Goal: Information Seeking & Learning: Learn about a topic

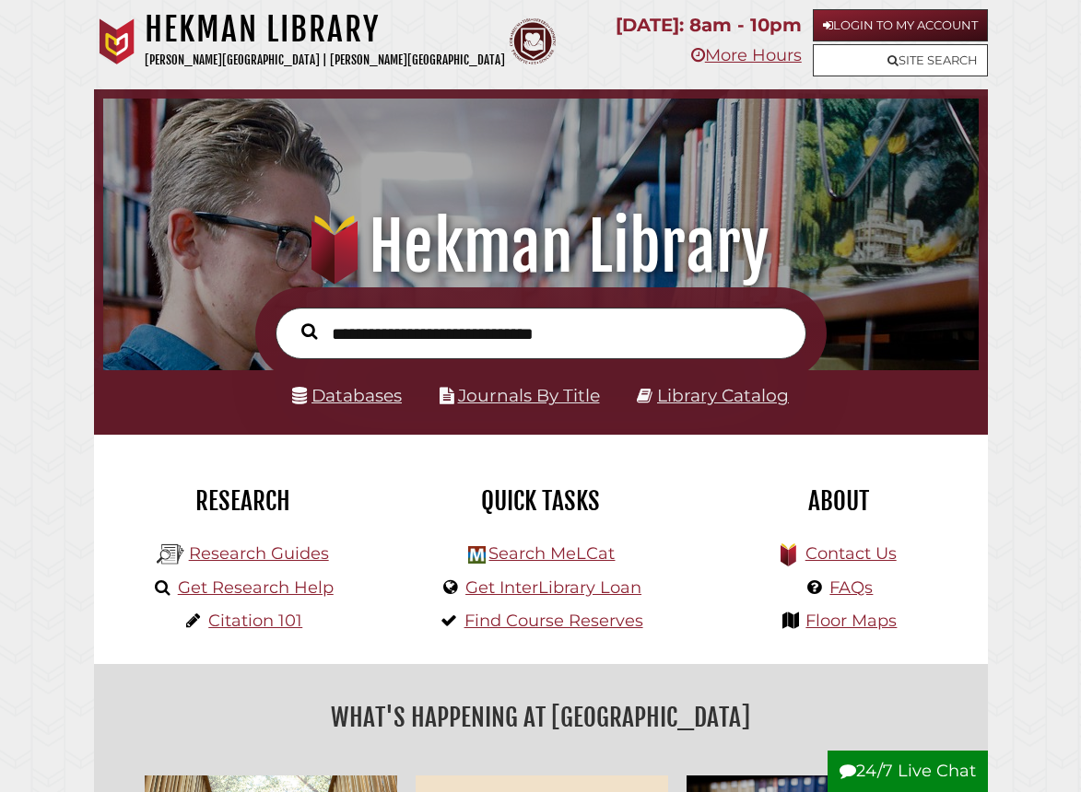
scroll to position [289, 866]
click at [924, 34] on link "Login to My Account" at bounding box center [900, 25] width 175 height 32
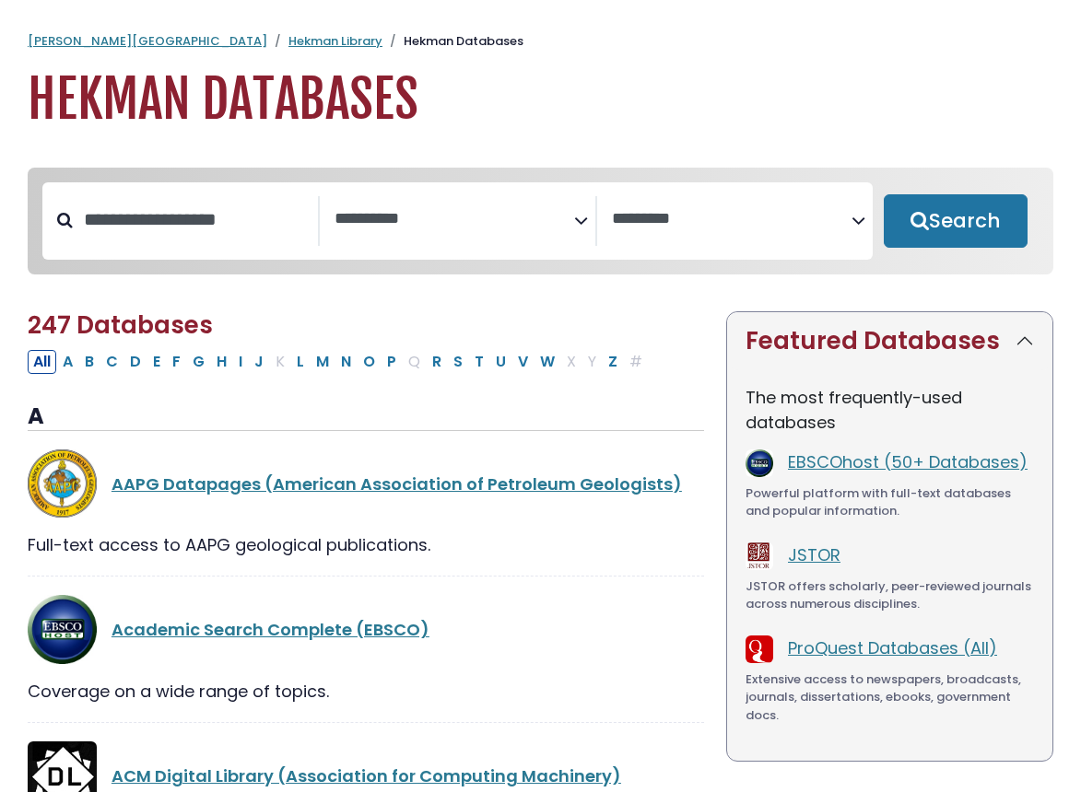
select select "Database Subject Filter"
select select "Database Vendors Filter"
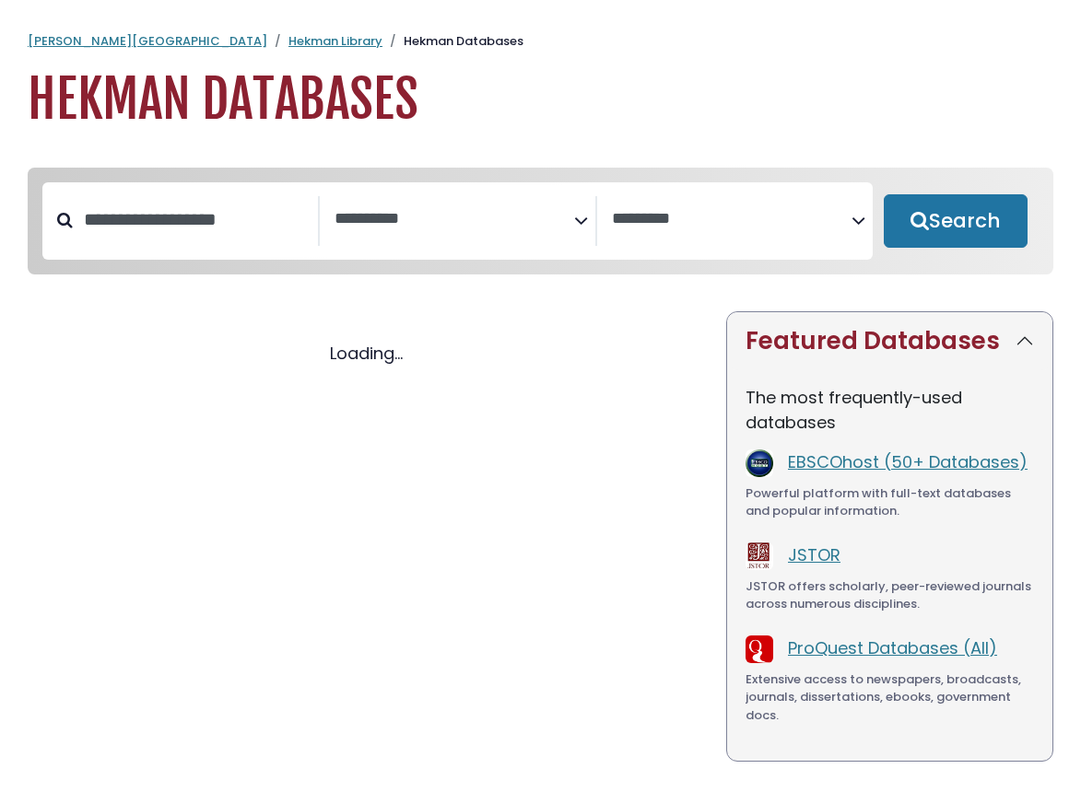
select select "Database Subject Filter"
select select "Database Vendors Filter"
select select "Database Subject Filter"
select select "Database Vendors Filter"
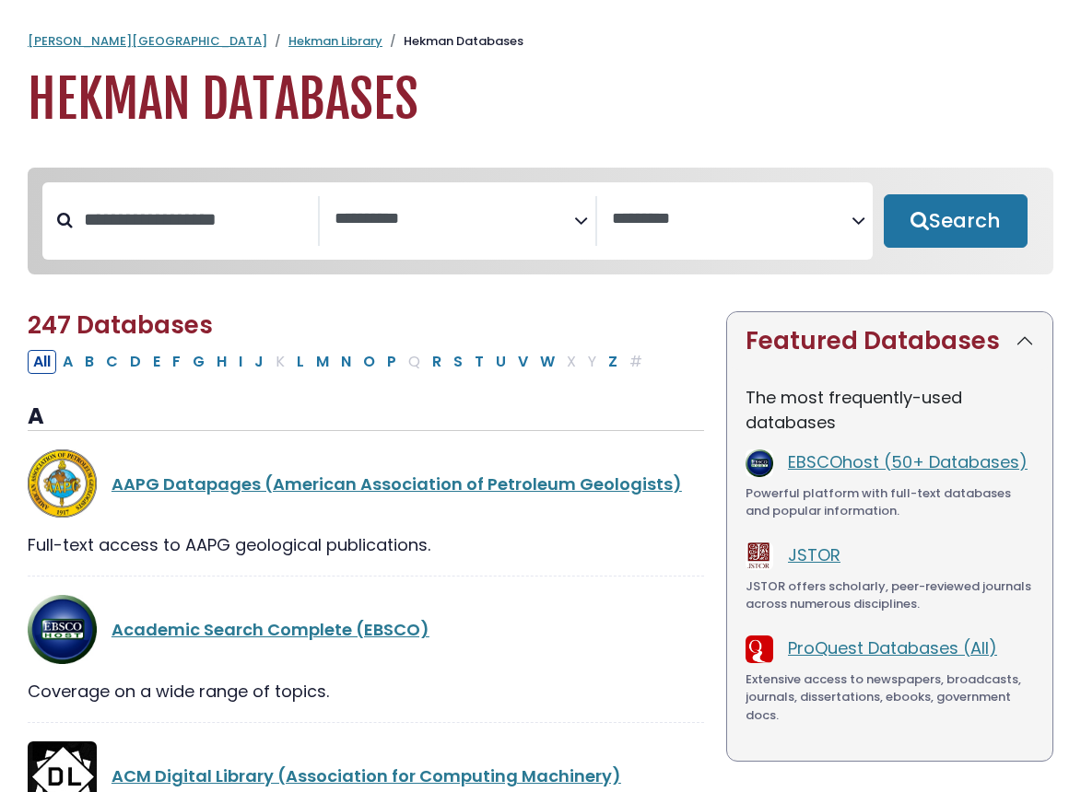
click at [546, 223] on textarea "Search" at bounding box center [454, 219] width 240 height 19
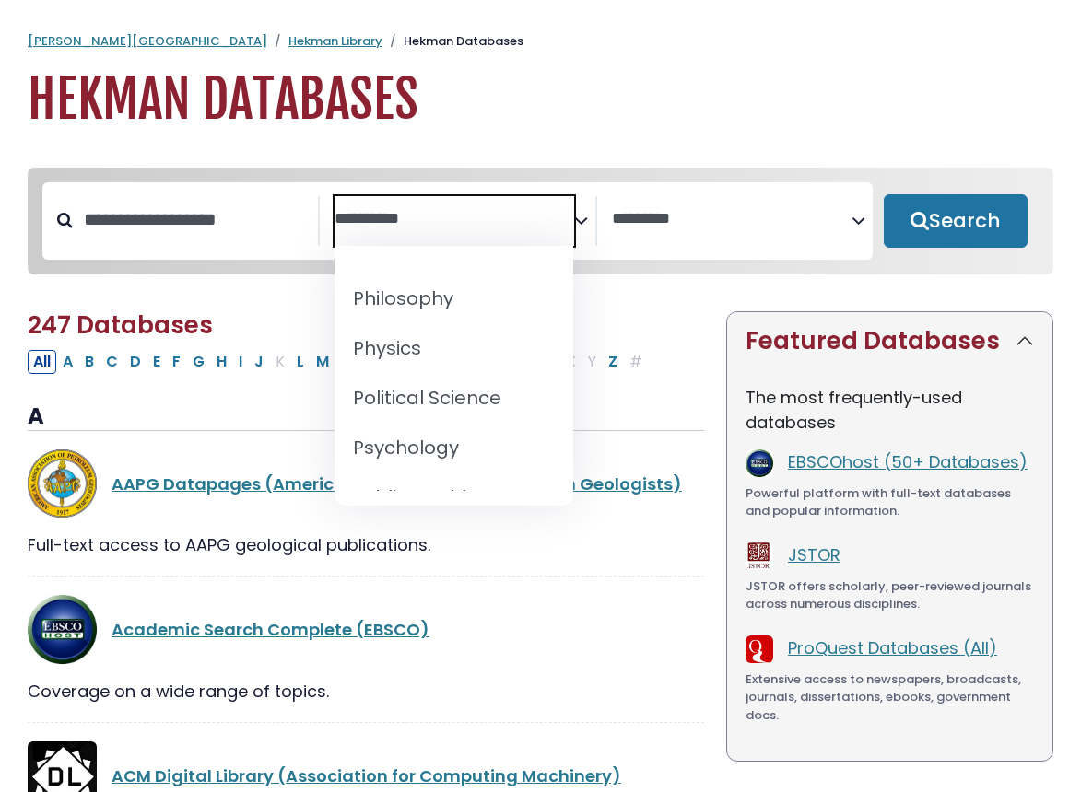
scroll to position [1872, 0]
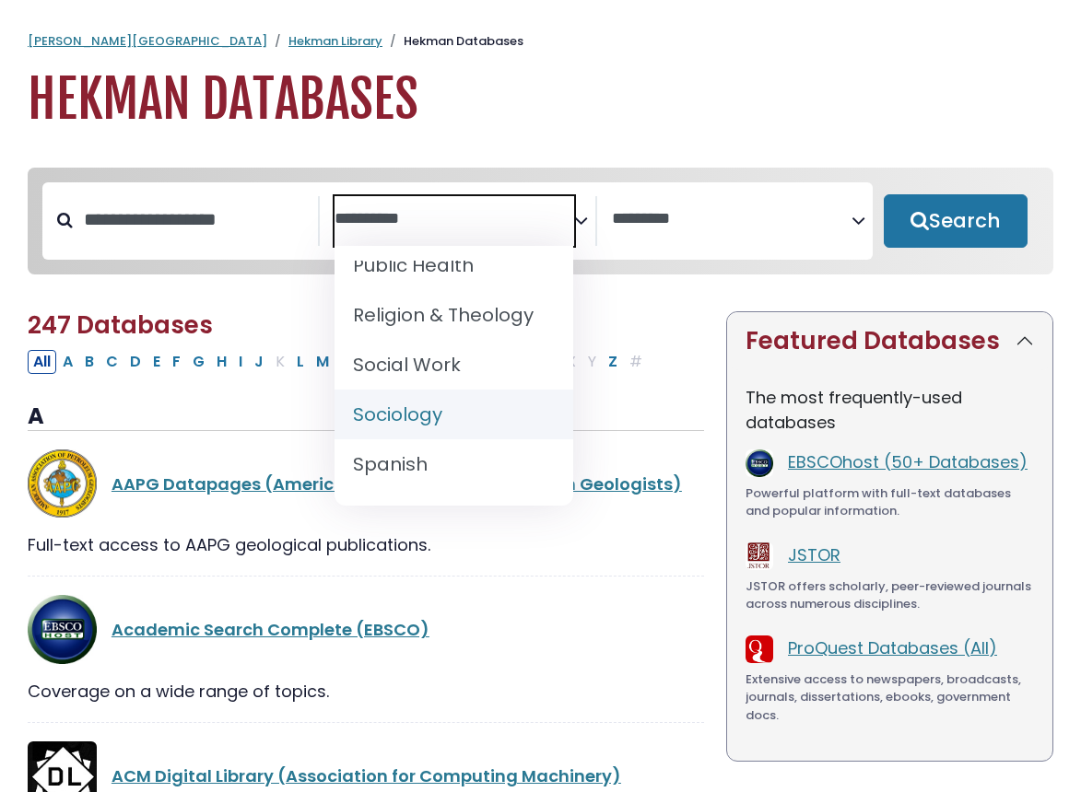
select select "*****"
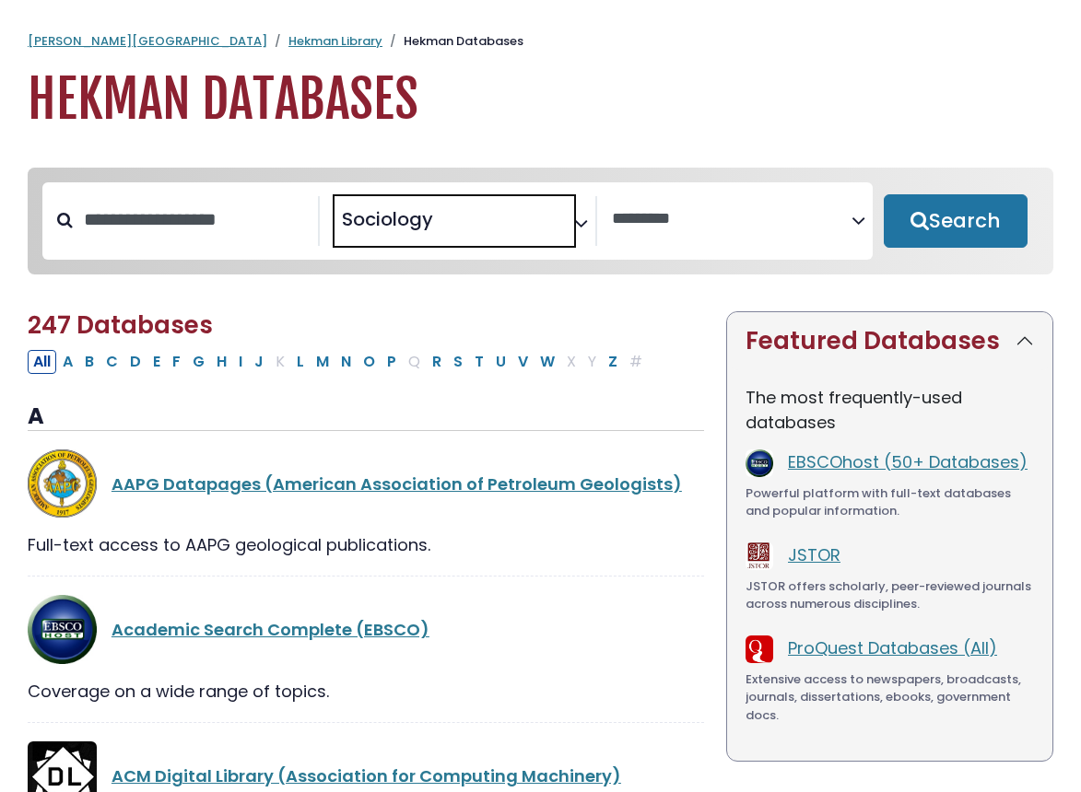
scroll to position [1001, 0]
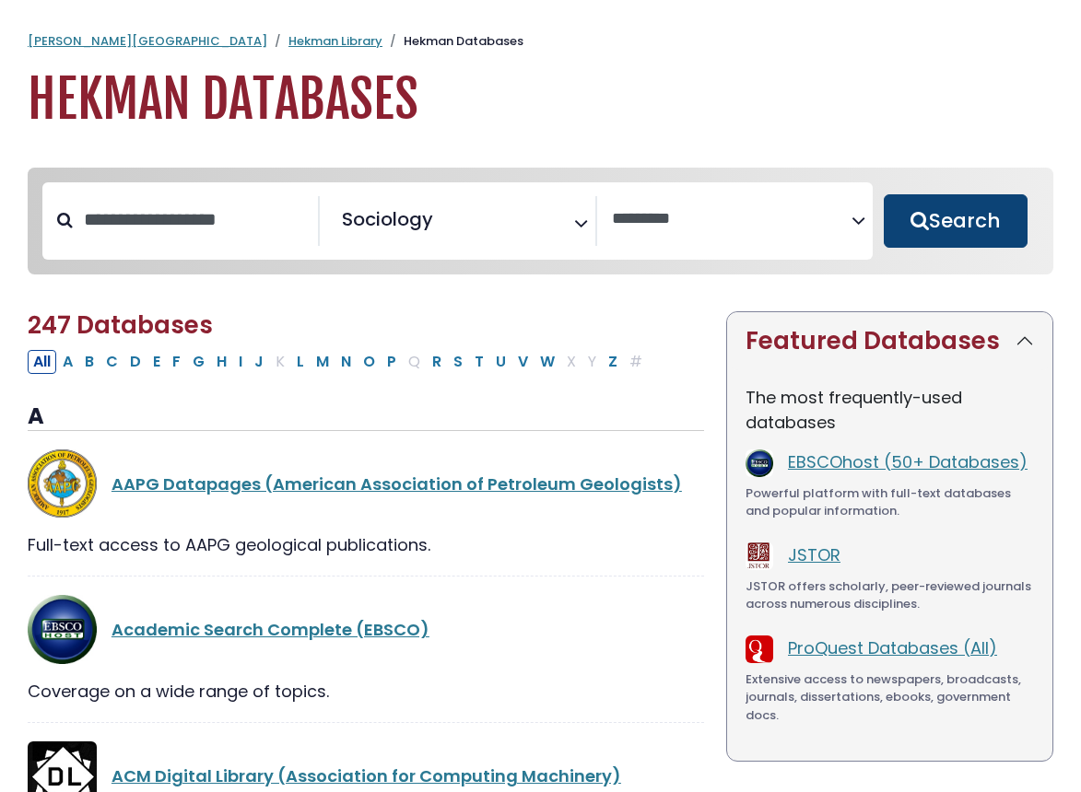
click at [928, 219] on button "Search" at bounding box center [956, 220] width 144 height 53
select select "Database Vendors Filter"
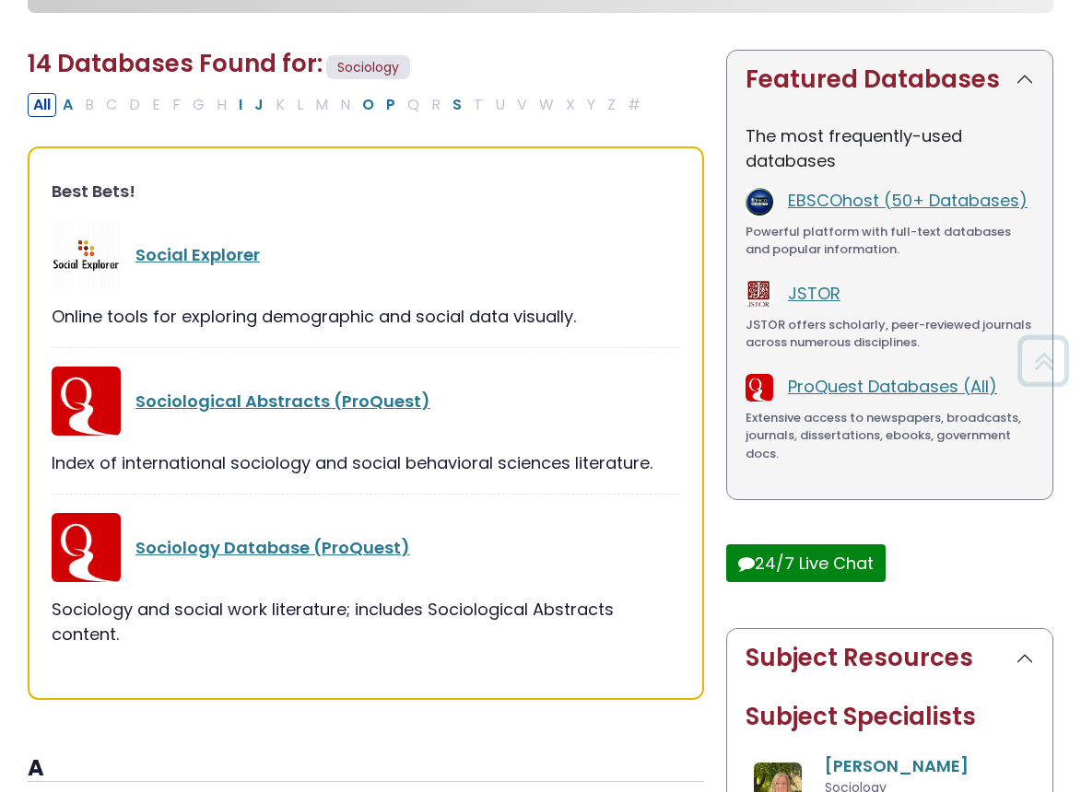
scroll to position [269, 0]
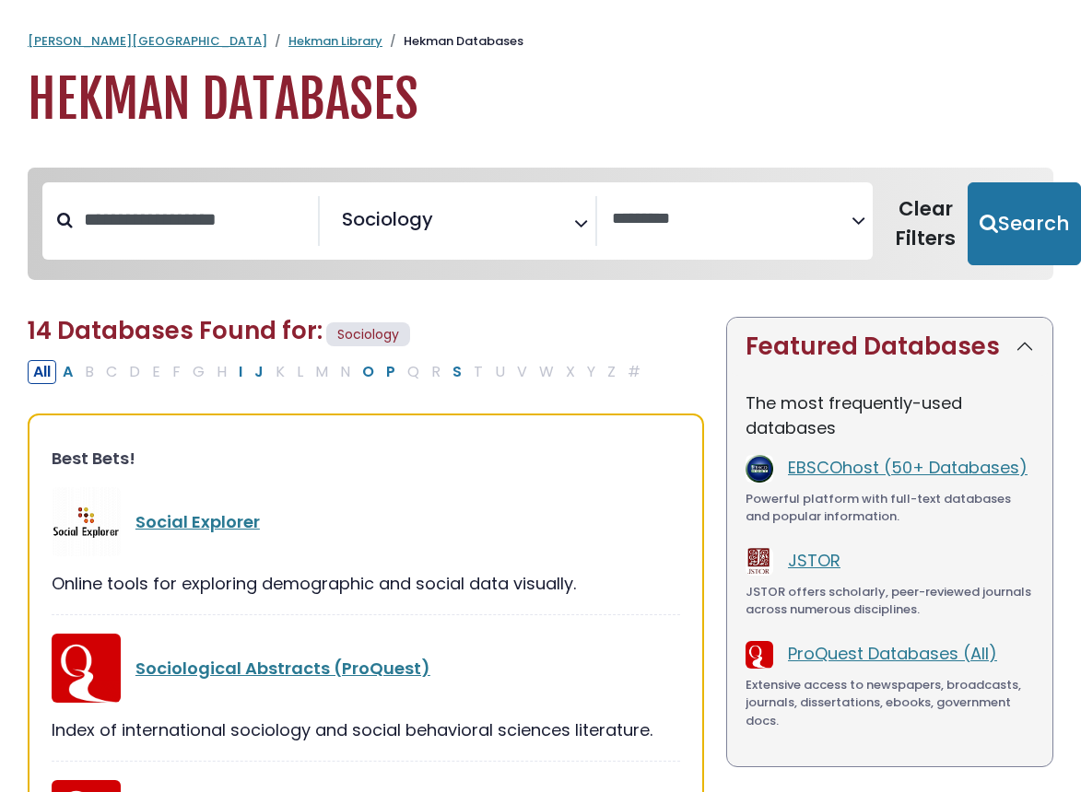
select select "Database Vendors Filter"
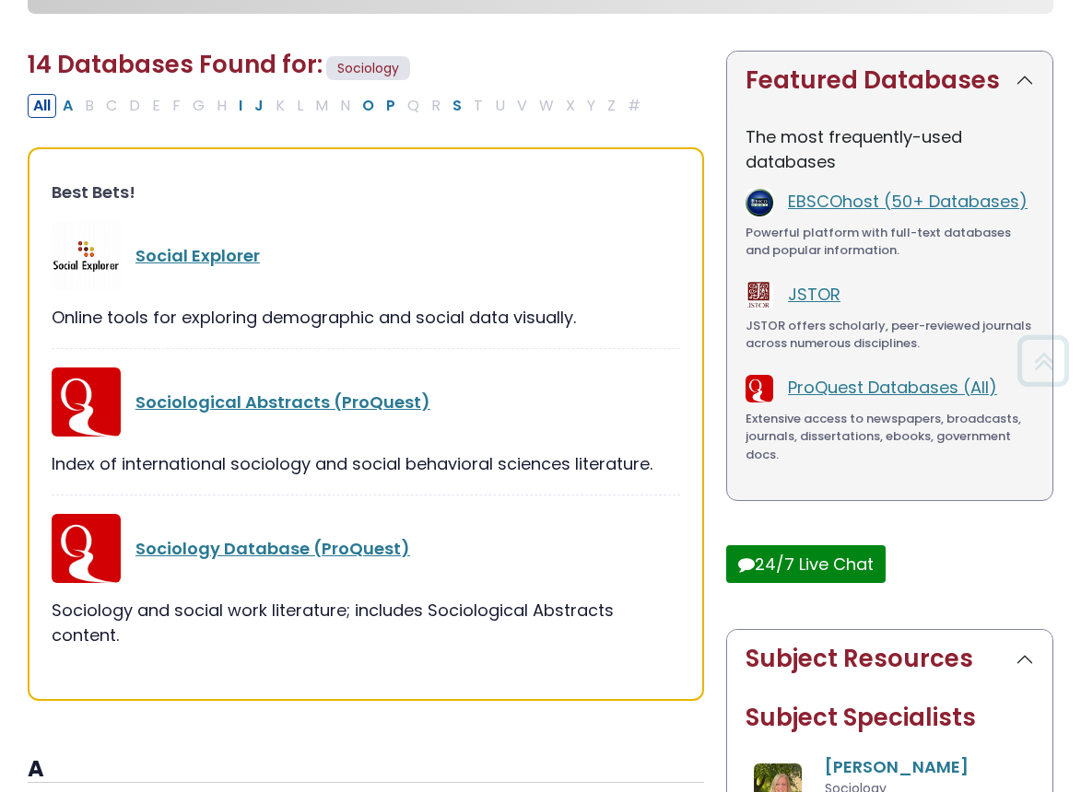
scroll to position [269, 0]
